Goal: Transaction & Acquisition: Purchase product/service

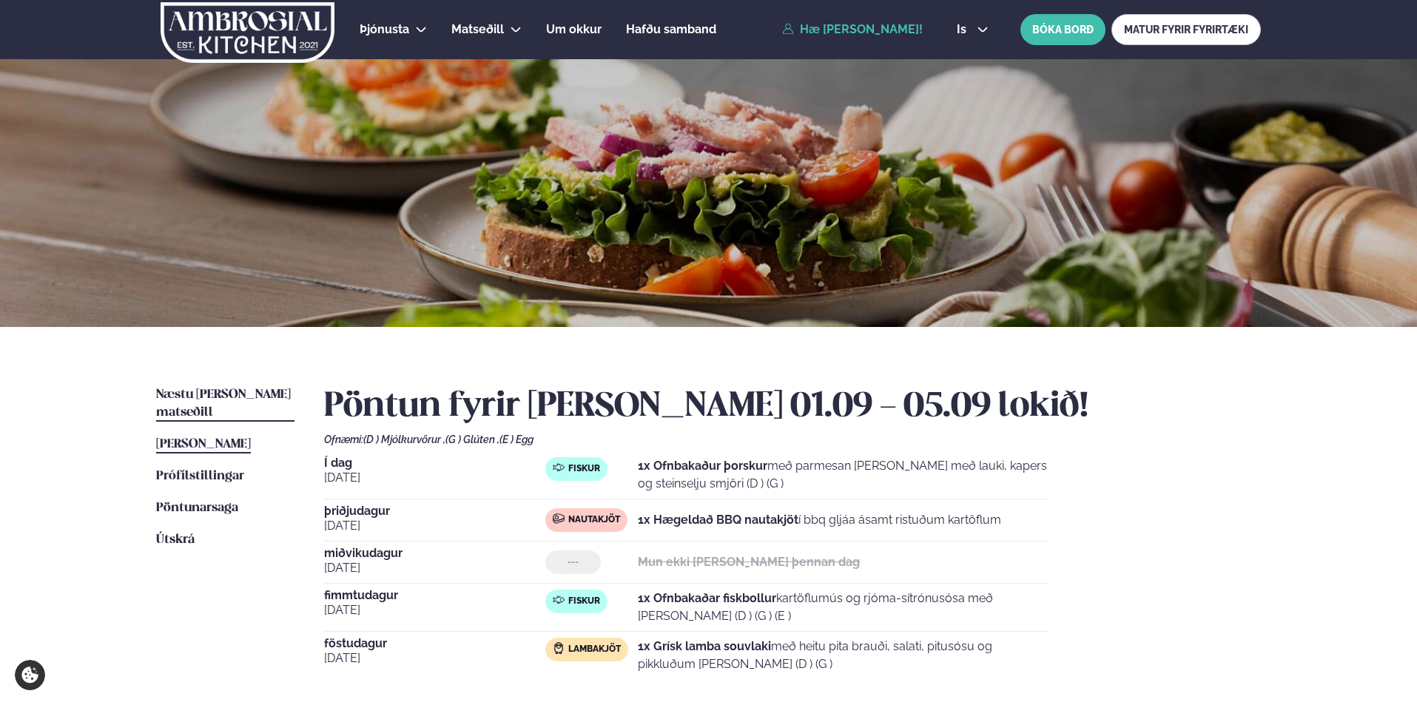
click at [236, 390] on span "Næstu [PERSON_NAME] matseðill" at bounding box center [223, 403] width 135 height 30
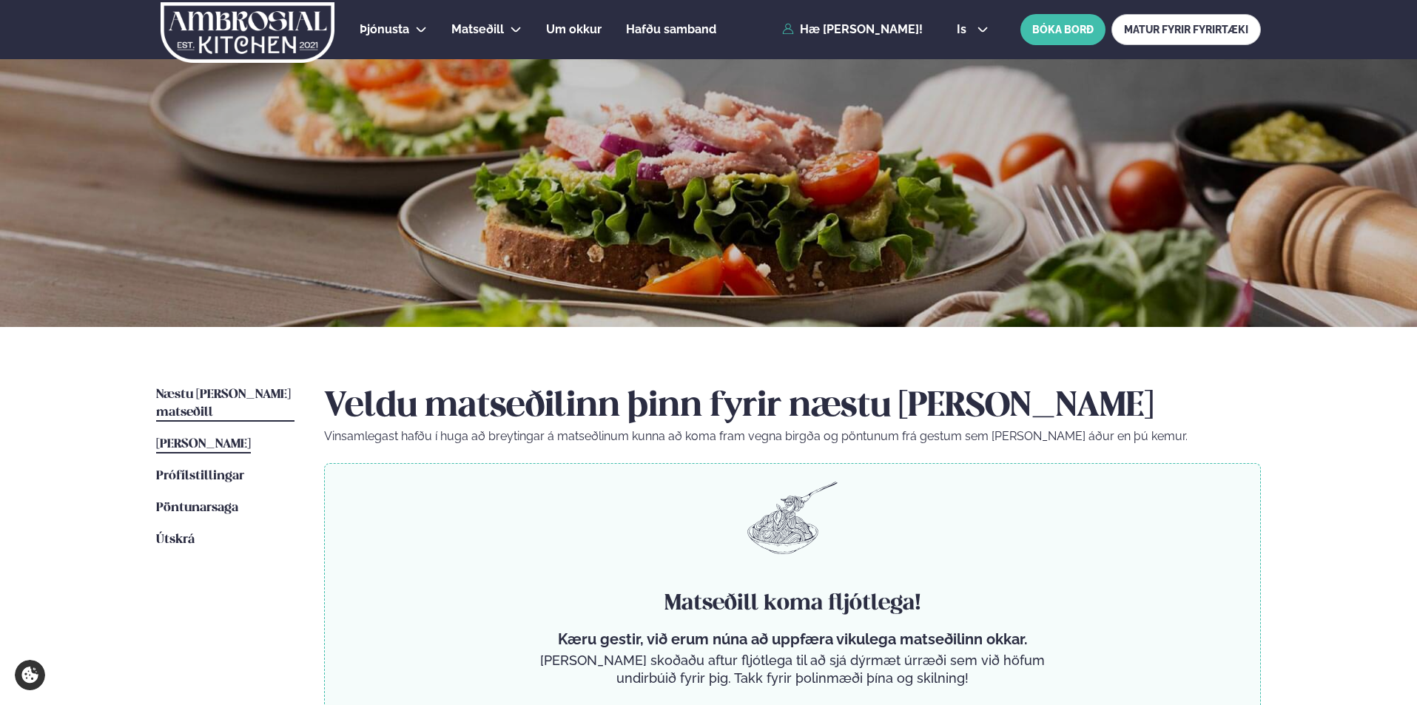
click at [232, 436] on link "[PERSON_NAME] matseðill [PERSON_NAME]" at bounding box center [203, 445] width 95 height 18
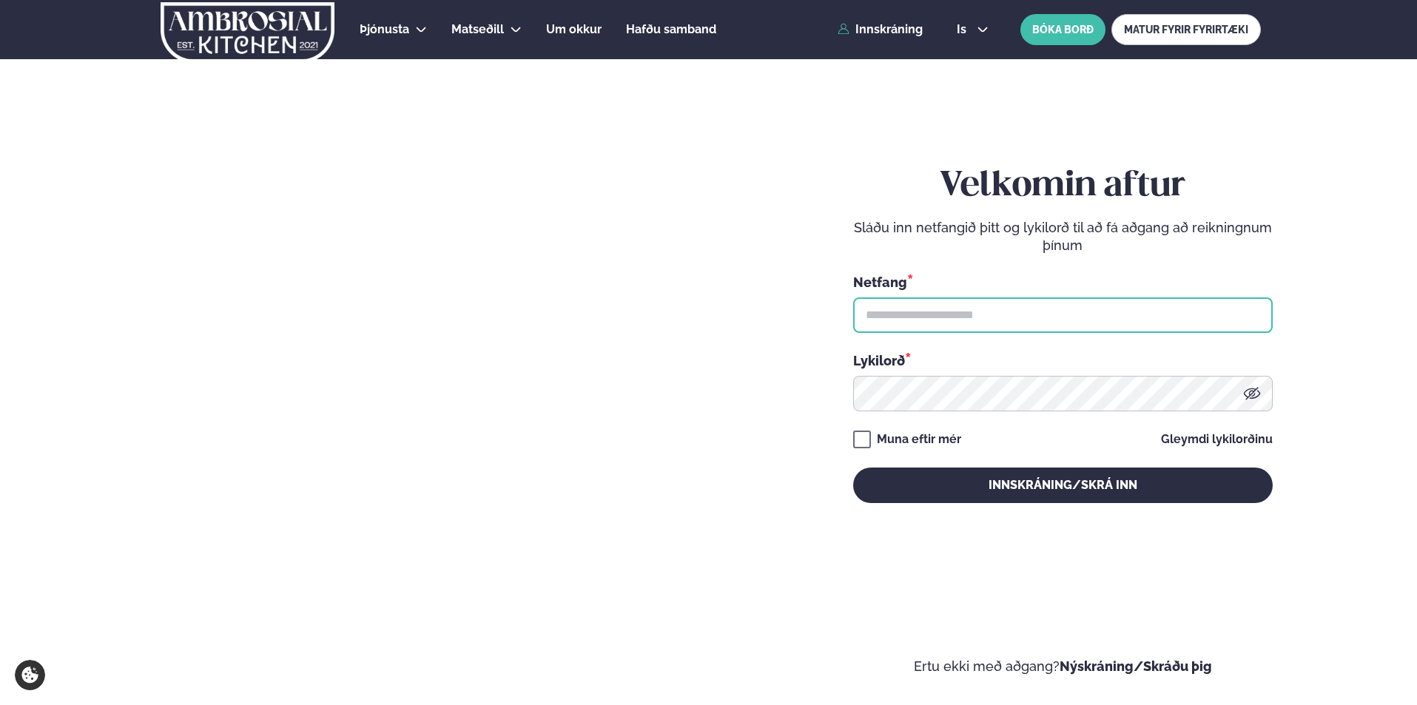
type input "**********"
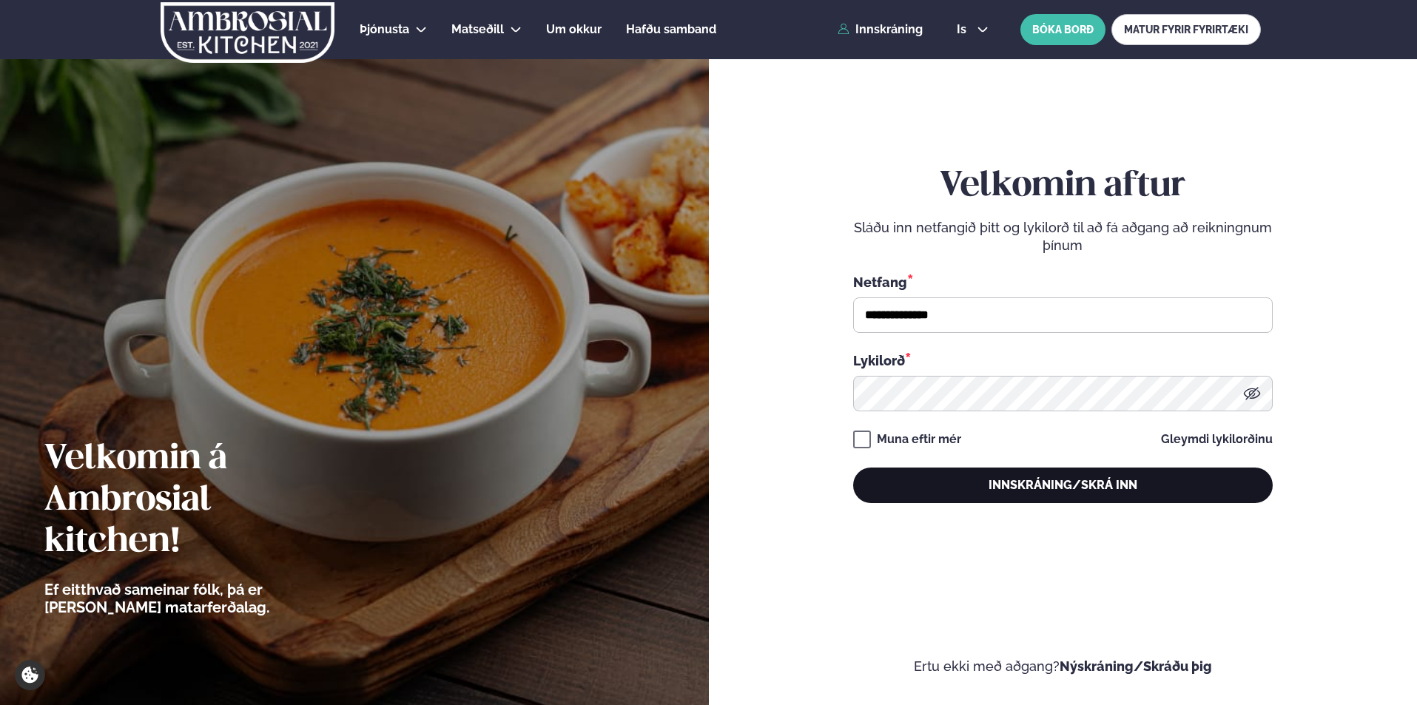
click at [972, 479] on button "Innskráning/Skrá inn" at bounding box center [1063, 486] width 420 height 36
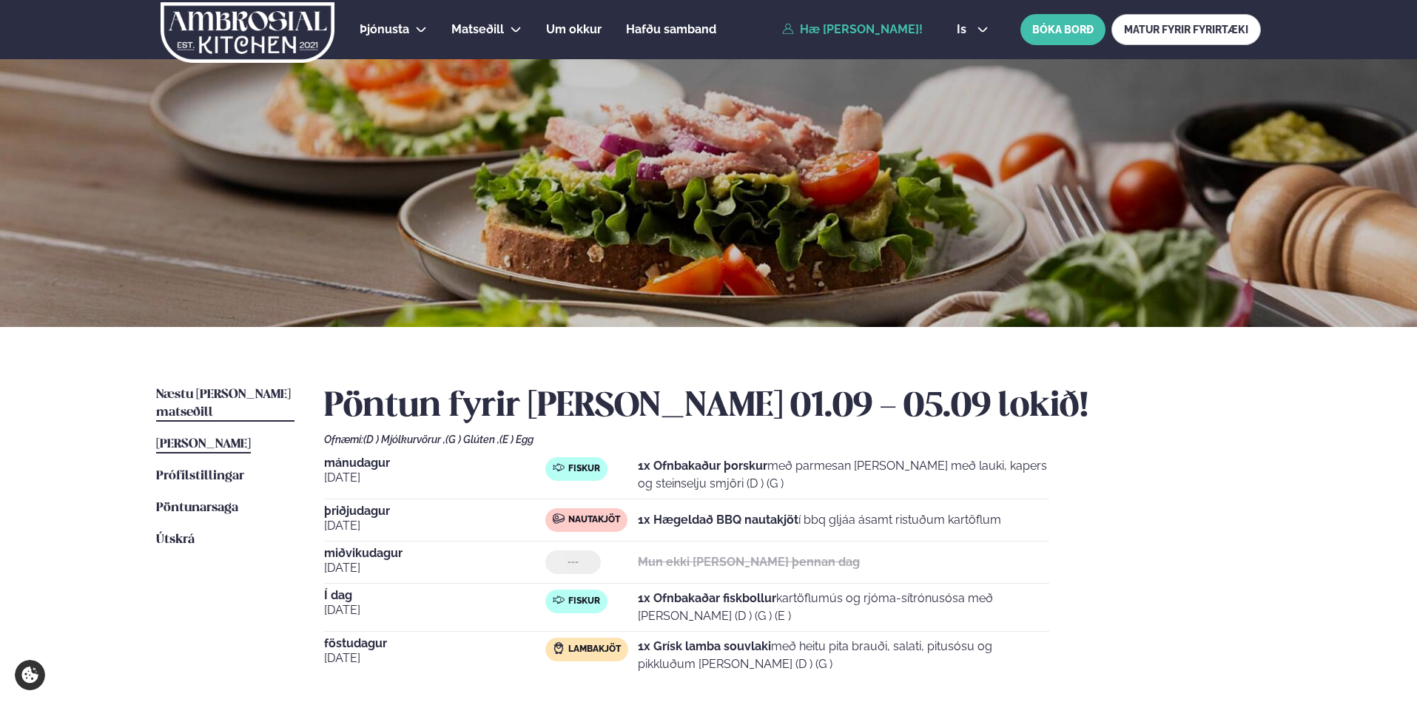
click at [251, 388] on link "Næstu [PERSON_NAME] matseðill Næsta vika" at bounding box center [225, 404] width 138 height 36
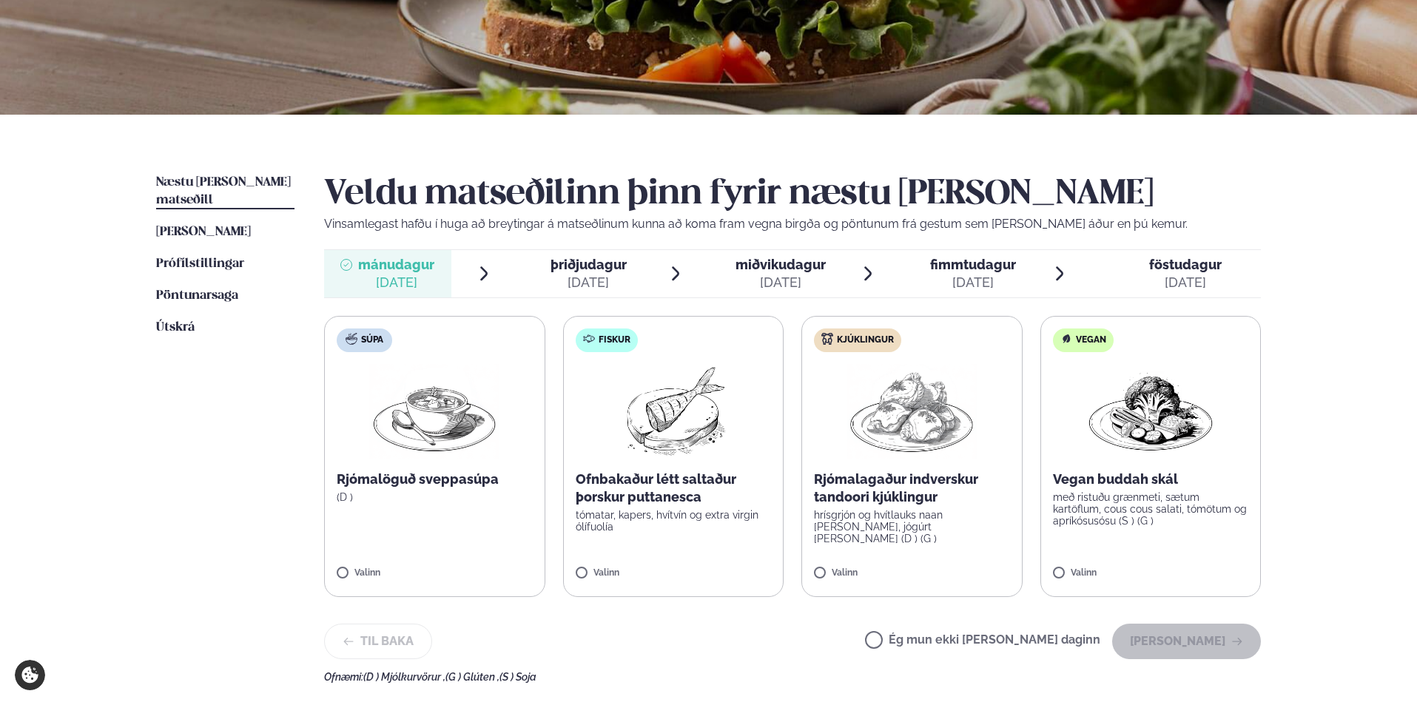
scroll to position [222, 0]
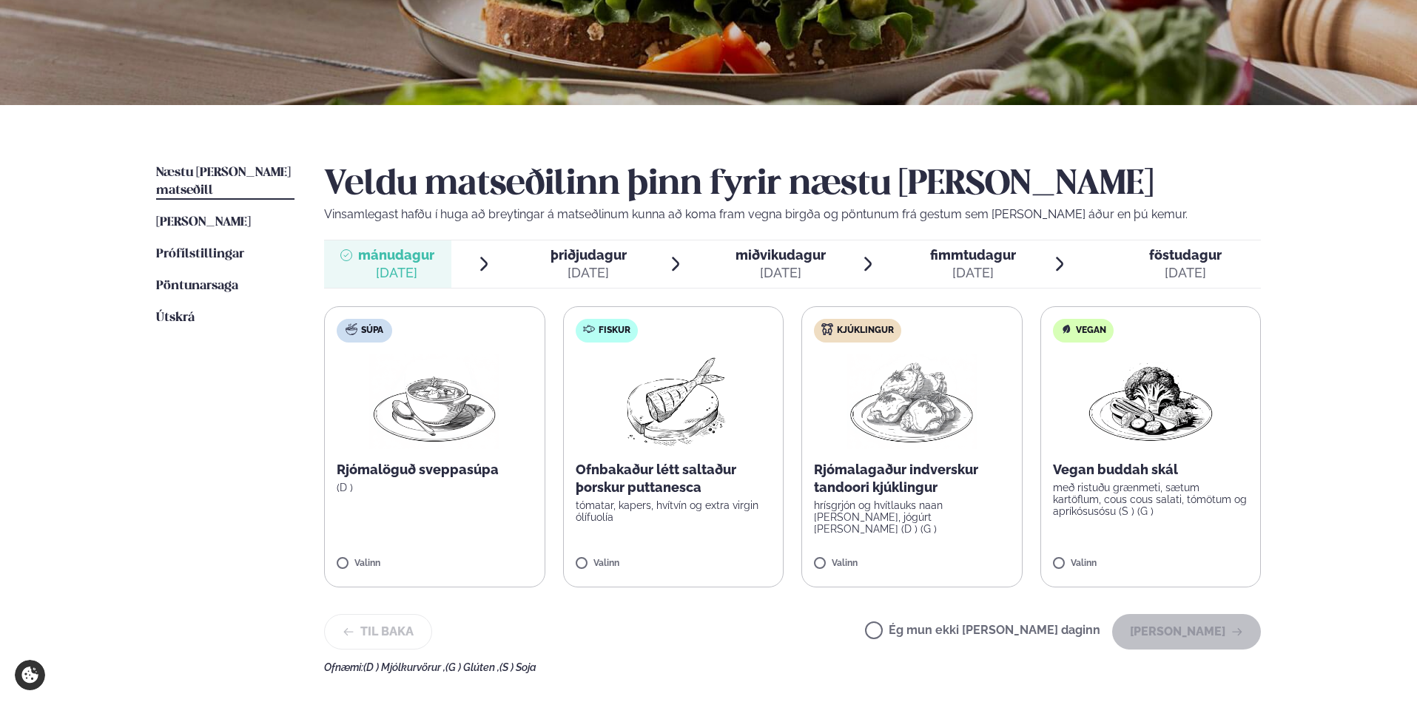
click at [654, 471] on p "Ofnbakaður létt saltaður þorskur puttanesca" at bounding box center [674, 479] width 196 height 36
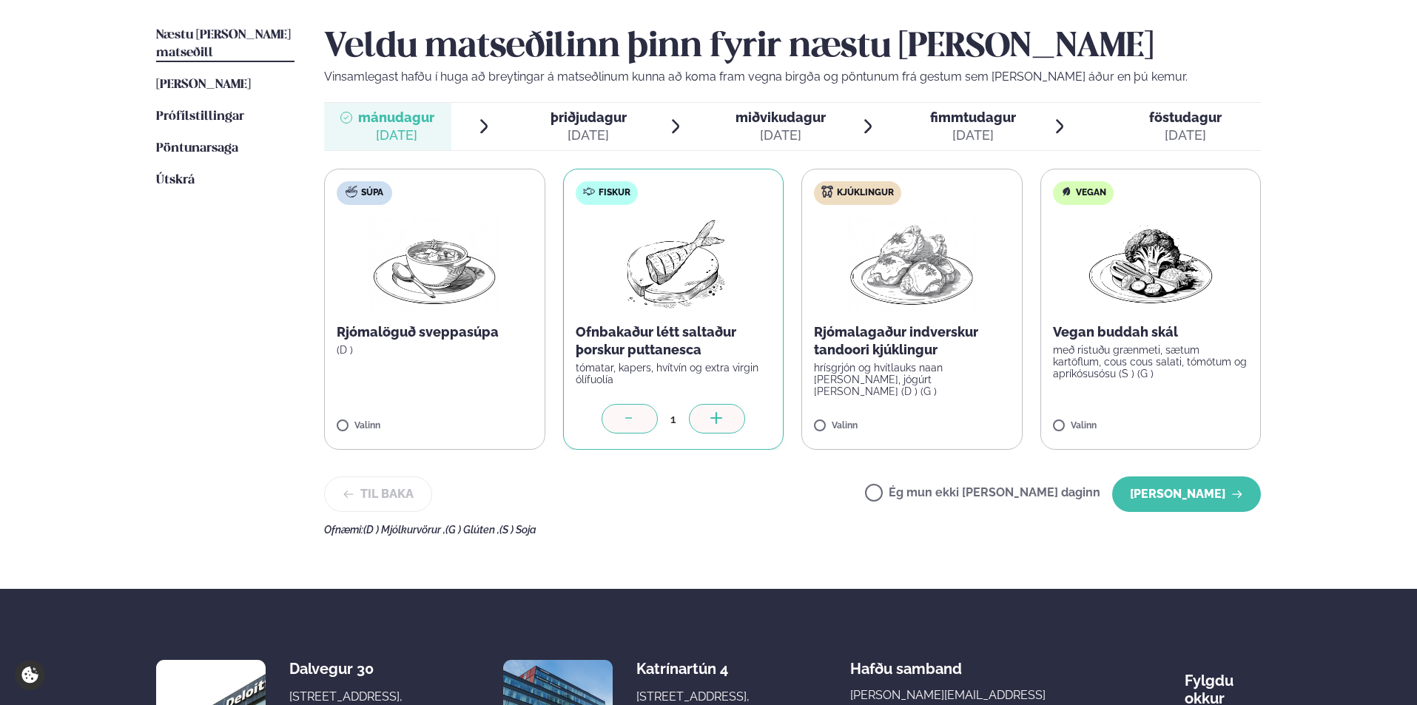
scroll to position [370, 0]
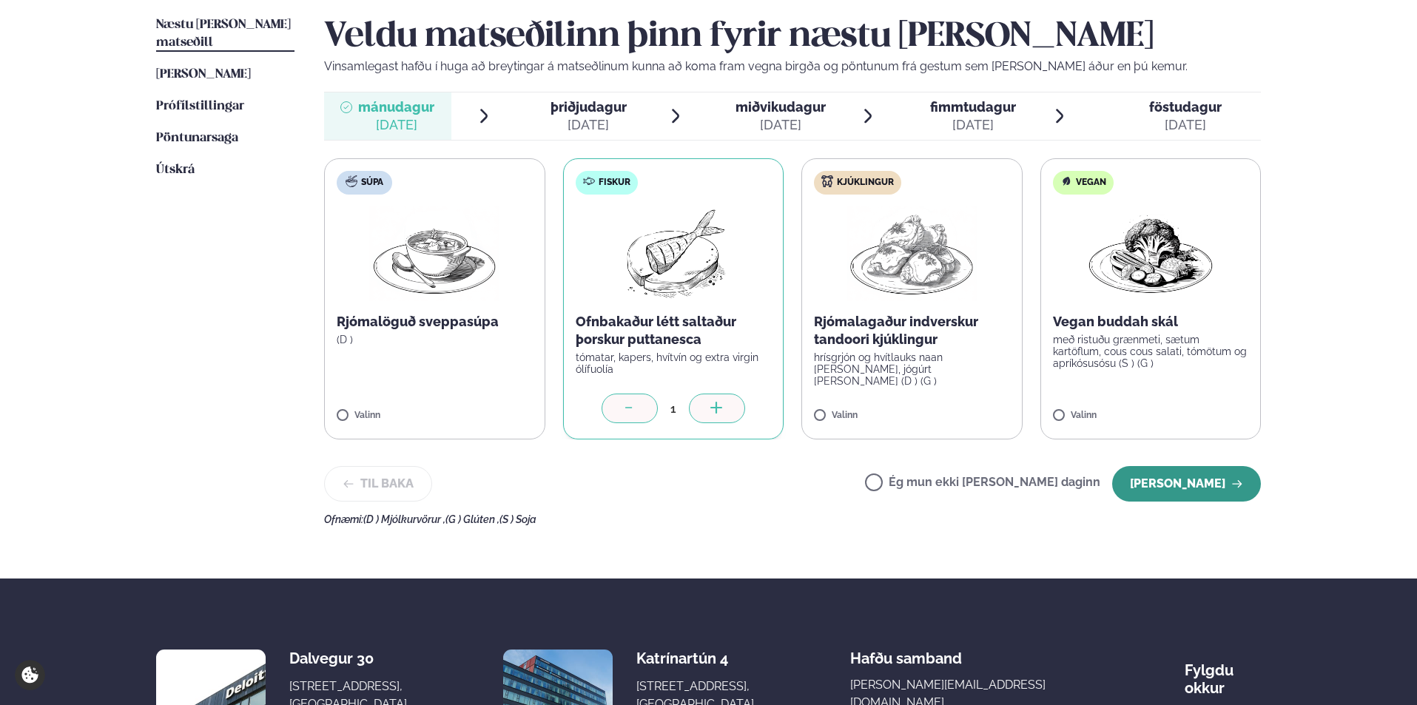
click at [1178, 487] on button "[PERSON_NAME]" at bounding box center [1186, 484] width 149 height 36
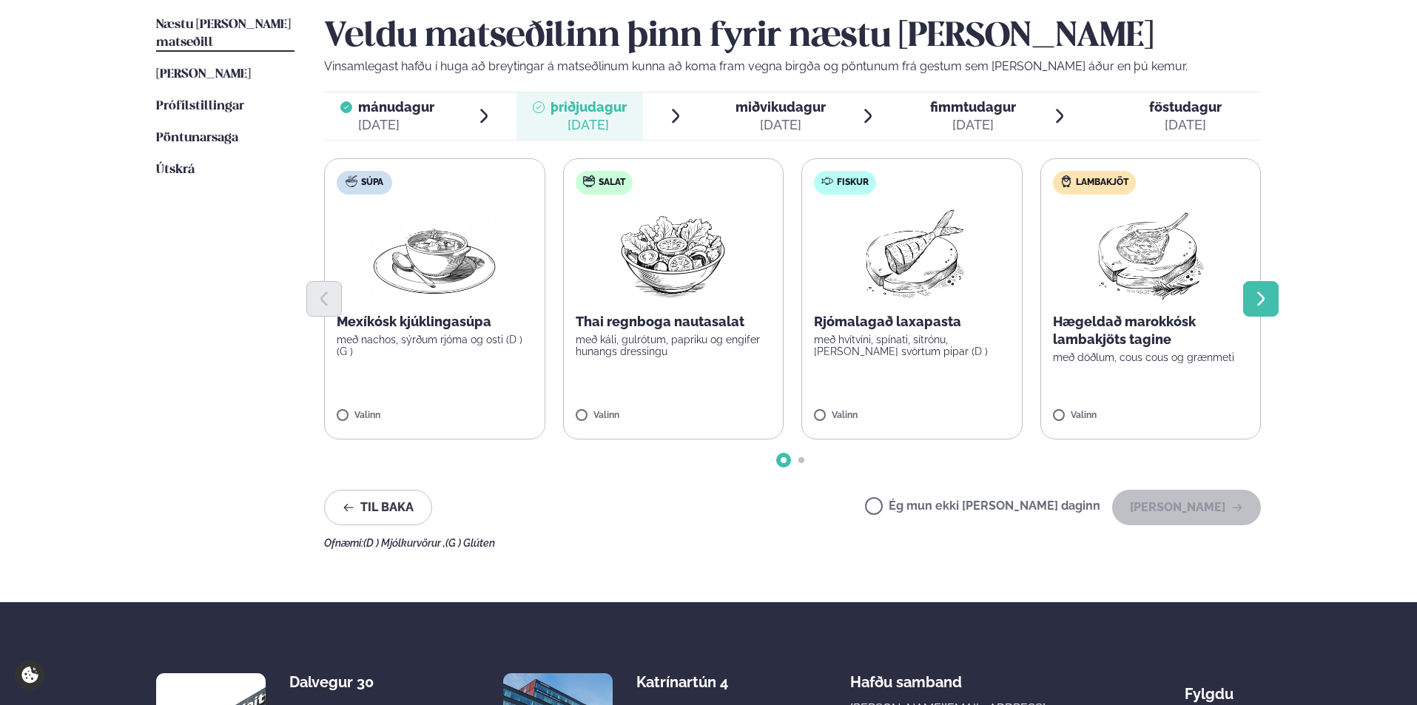
click at [1258, 297] on icon "Next slide" at bounding box center [1261, 299] width 18 height 18
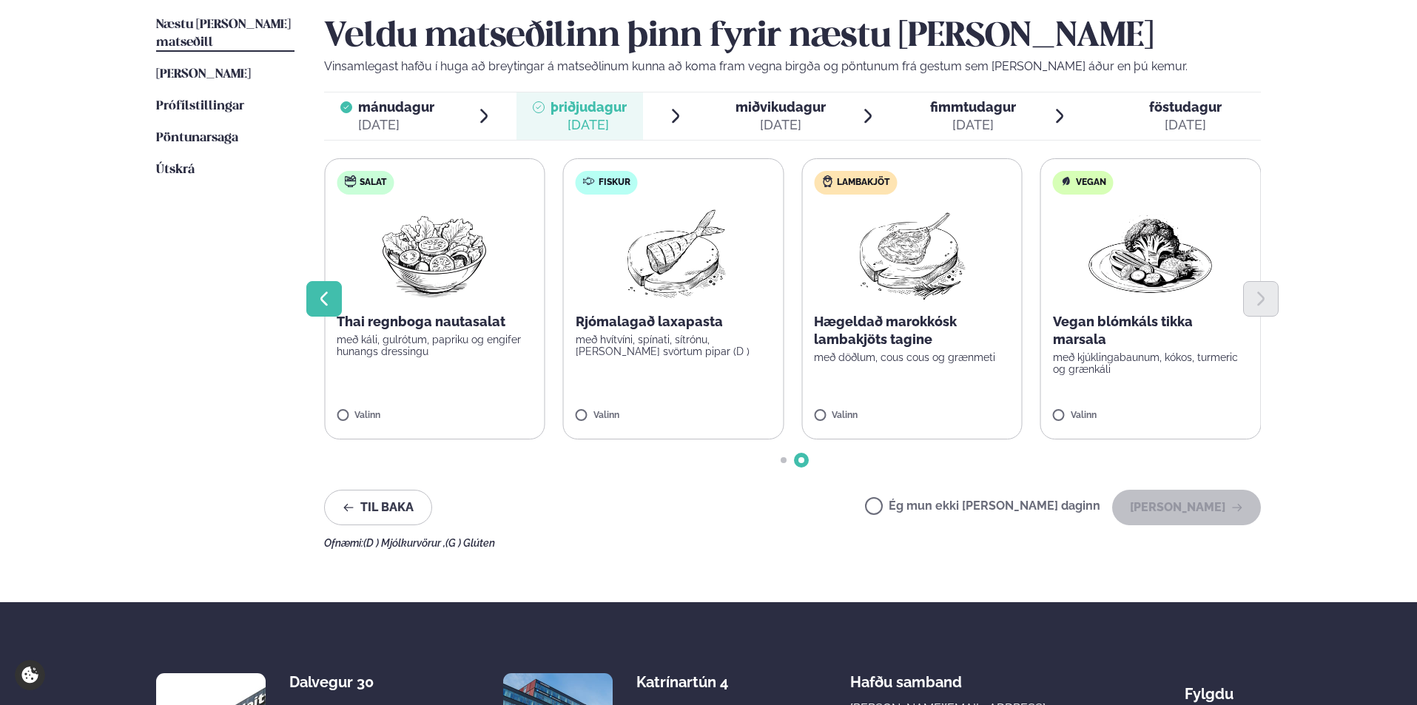
click at [317, 292] on icon "Previous slide" at bounding box center [324, 299] width 18 height 18
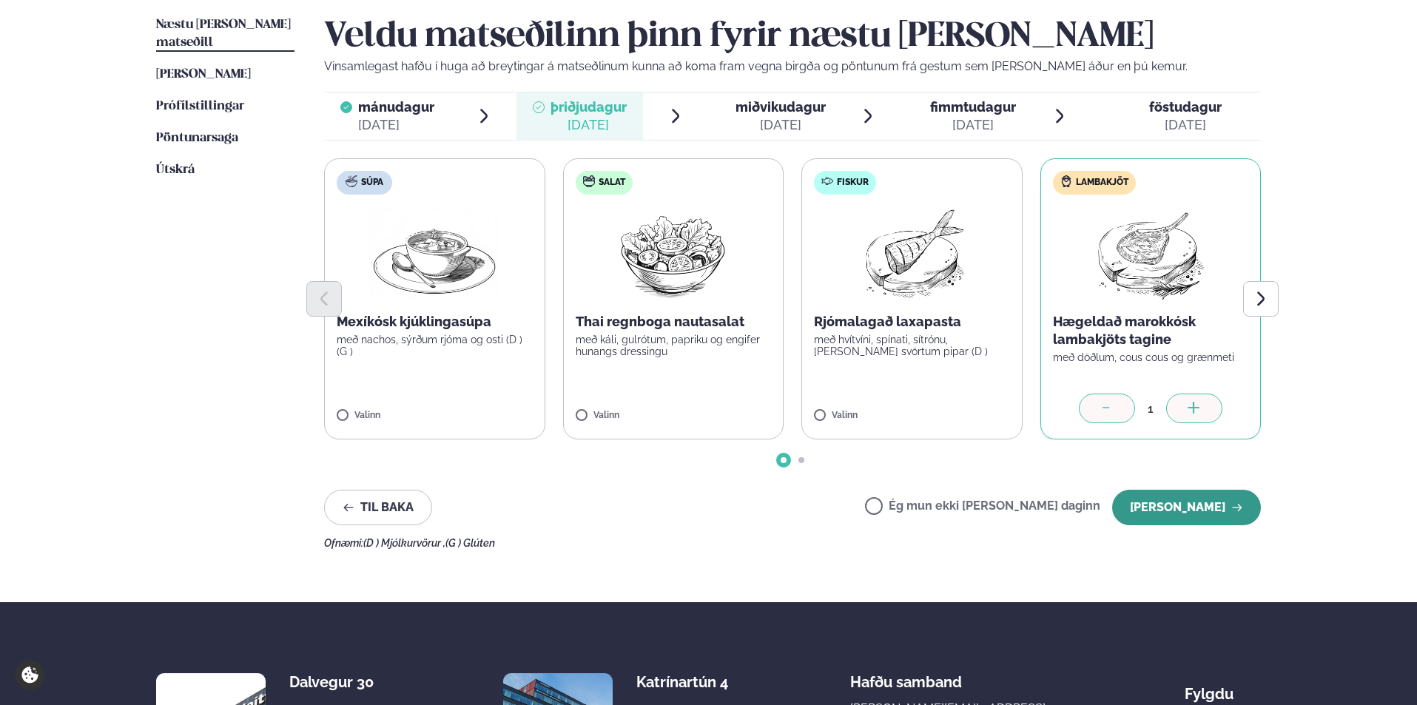
click at [1190, 503] on button "[PERSON_NAME]" at bounding box center [1186, 508] width 149 height 36
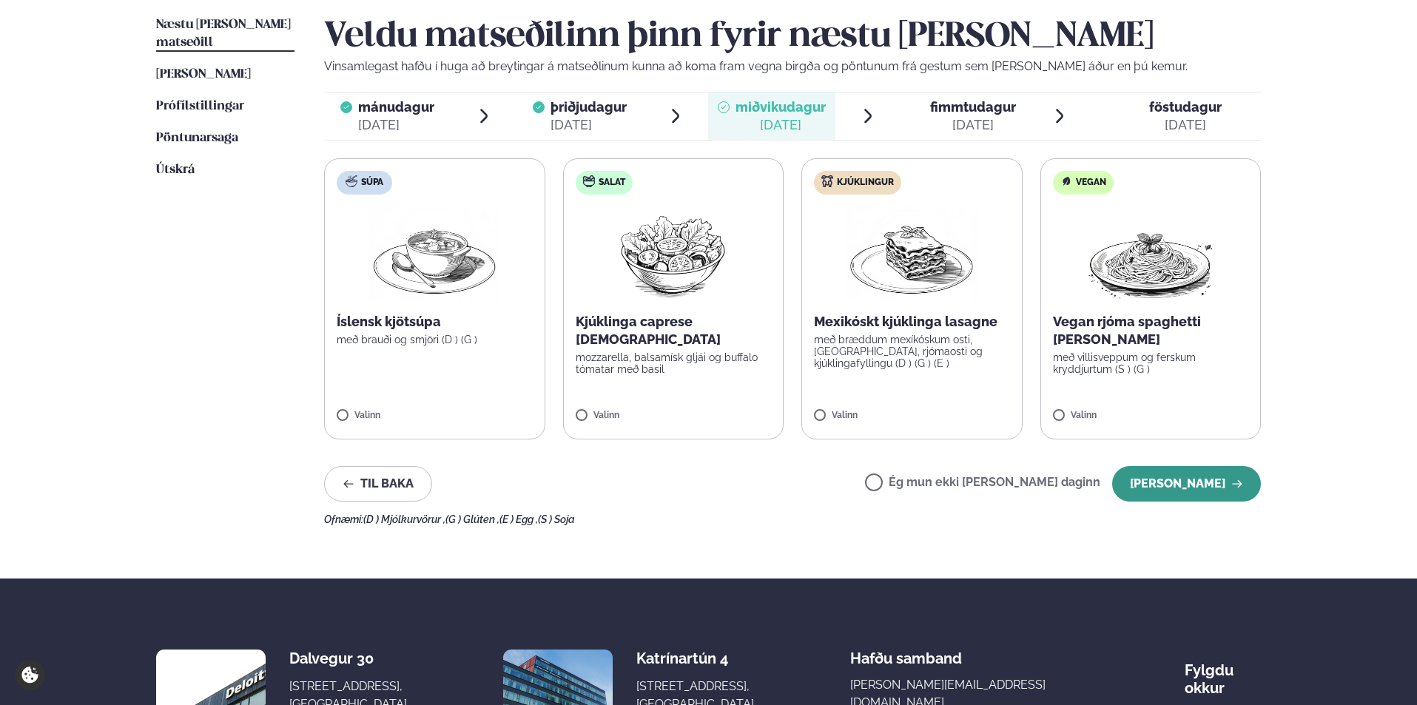
click at [1163, 480] on button "[PERSON_NAME]" at bounding box center [1186, 484] width 149 height 36
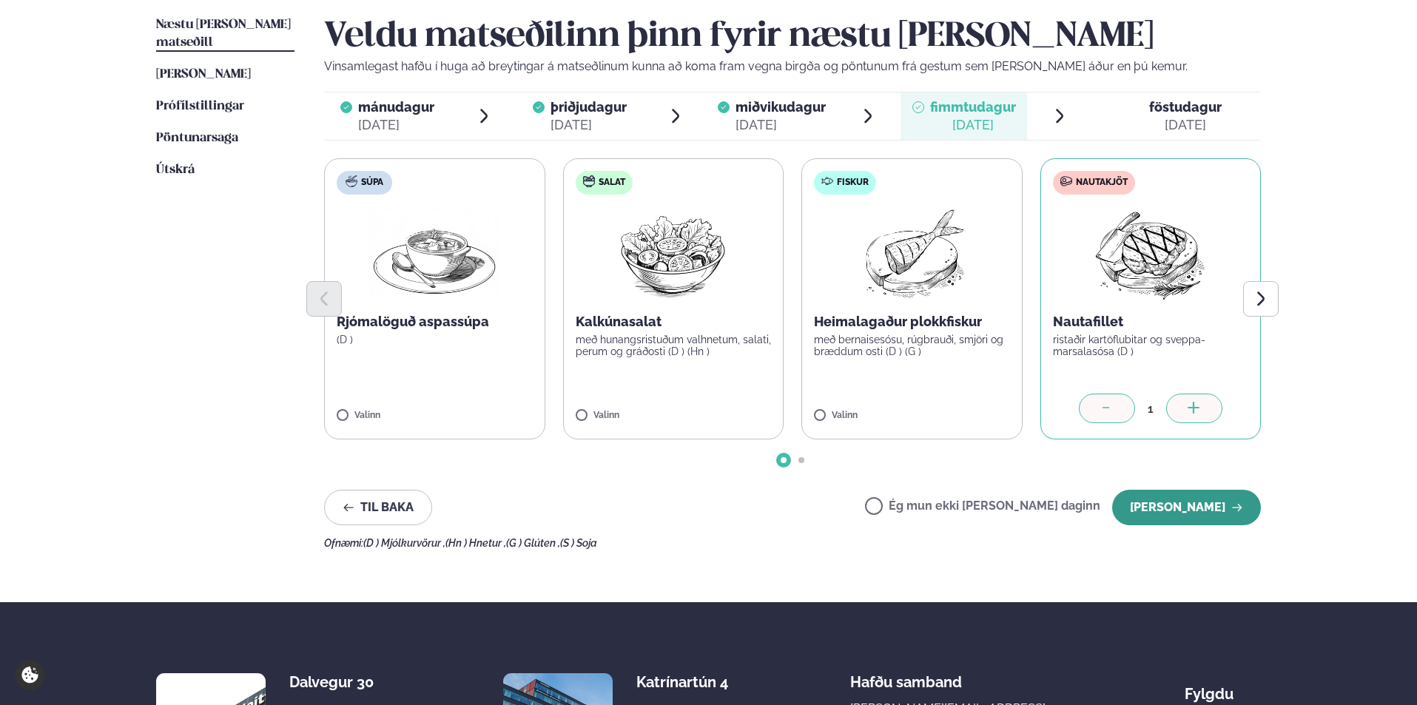
click at [1191, 502] on button "[PERSON_NAME]" at bounding box center [1186, 508] width 149 height 36
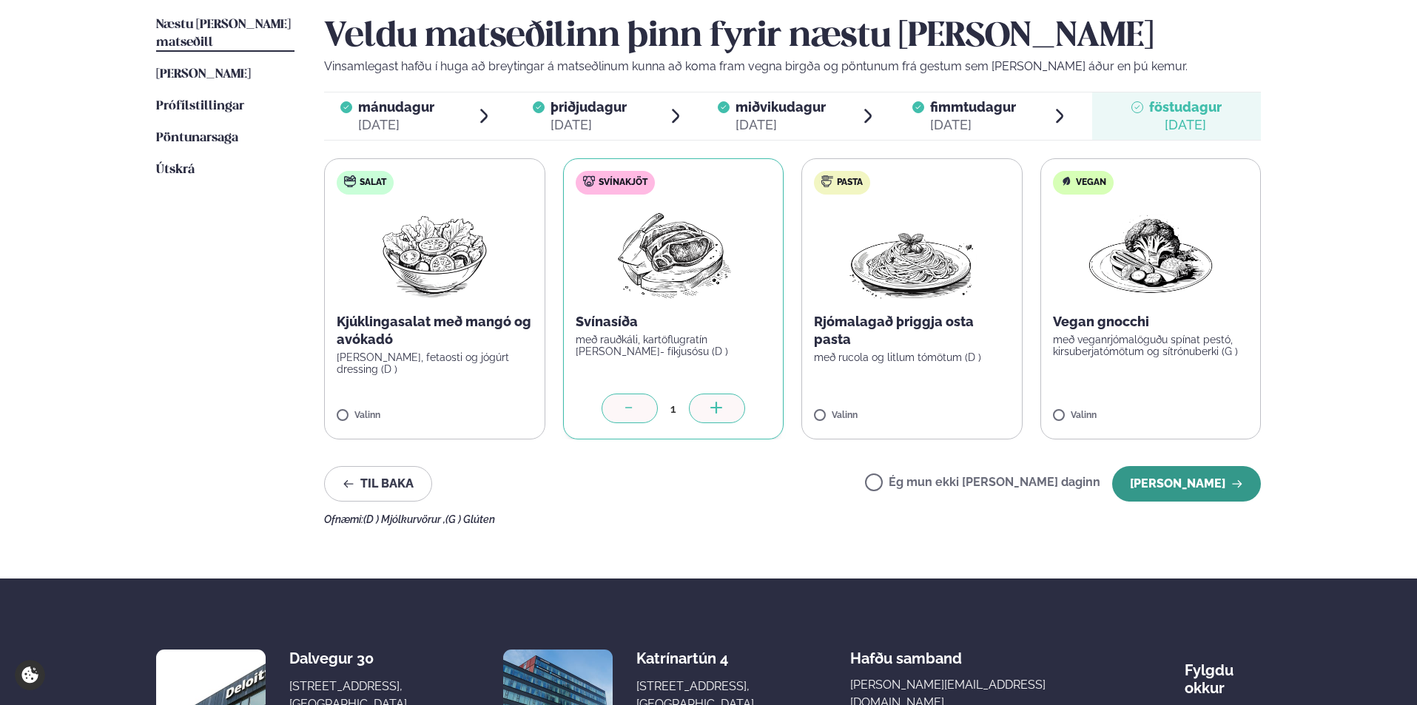
click at [1172, 484] on button "[PERSON_NAME]" at bounding box center [1186, 484] width 149 height 36
